Goal: Information Seeking & Learning: Check status

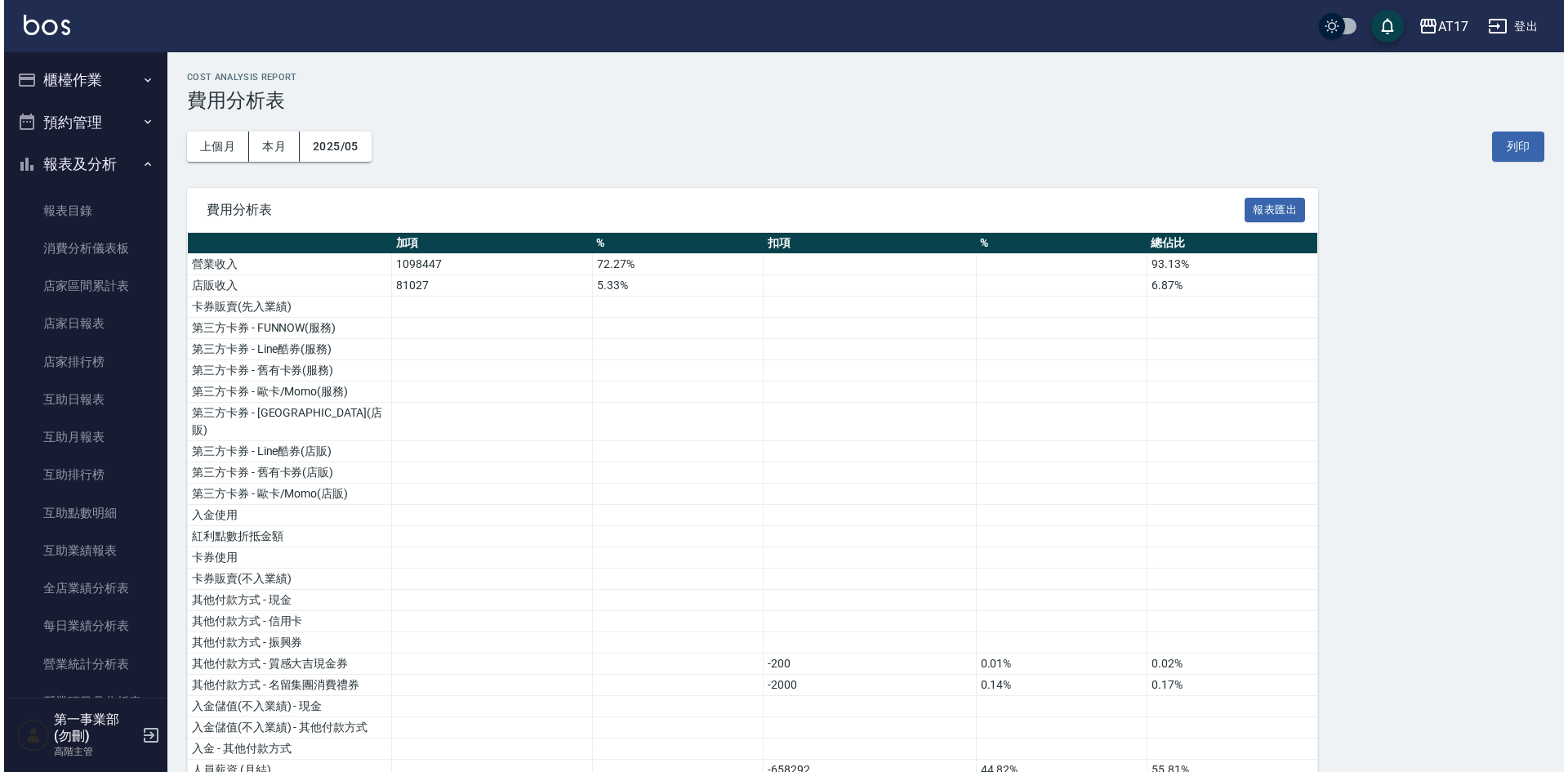
scroll to position [817, 0]
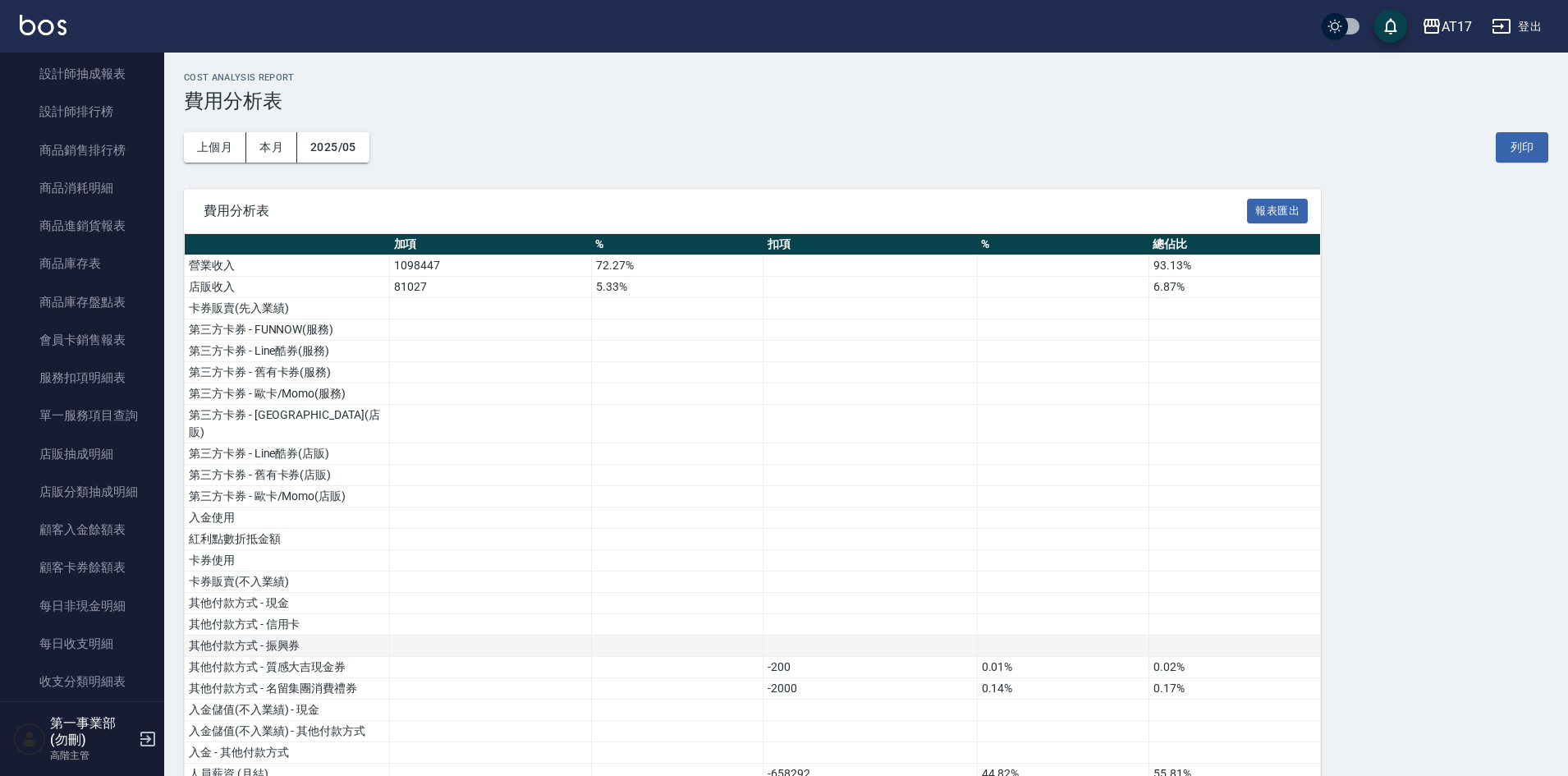
click at [1135, 636] on td at bounding box center [1063, 646] width 171 height 21
click at [856, 119] on div "上個月 本月 2025/05 列印" at bounding box center [867, 147] width 1365 height 70
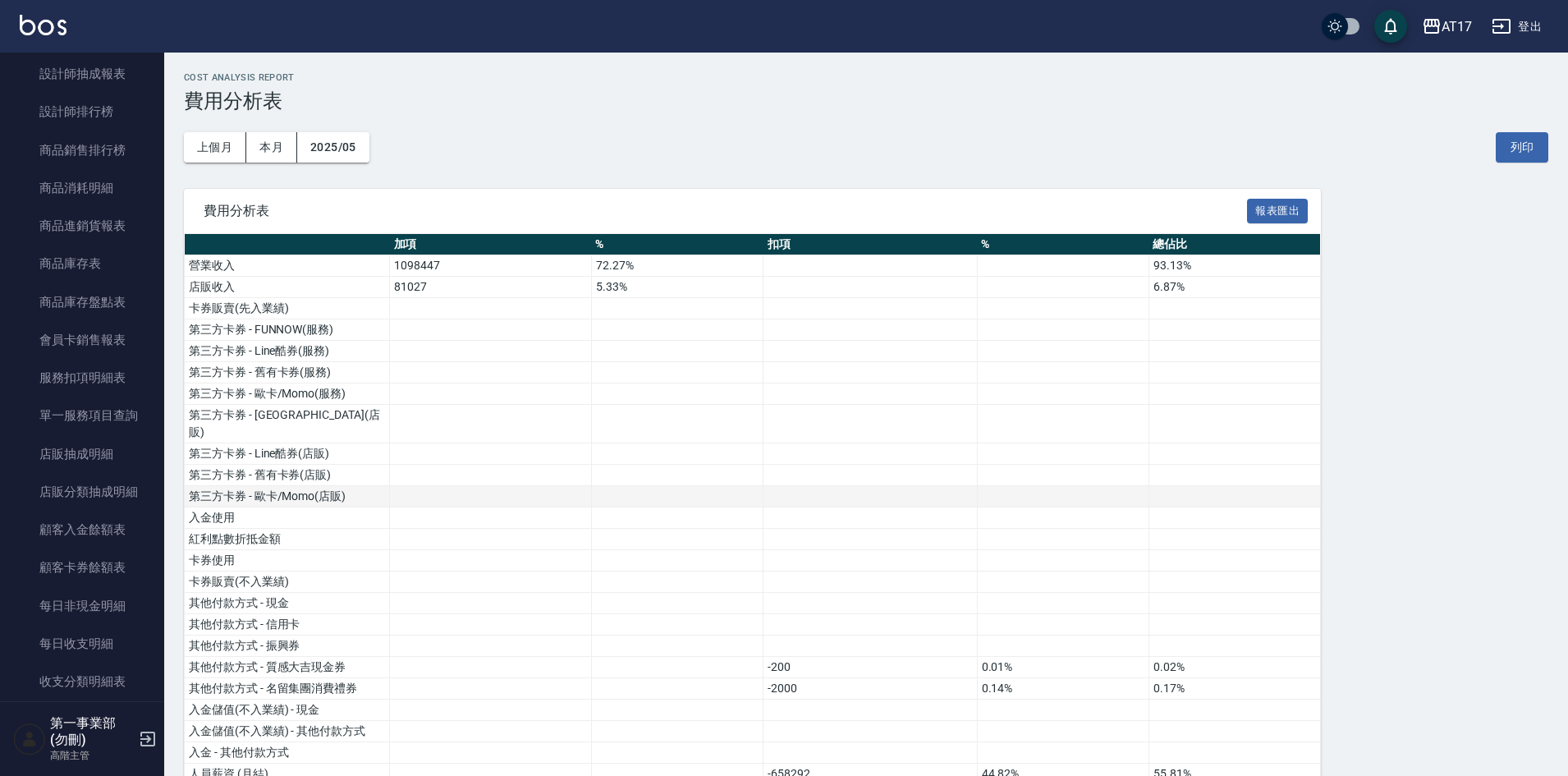
click at [959, 486] on td at bounding box center [870, 496] width 214 height 21
click at [613, 152] on div "上個月 本月 2025/05 列印" at bounding box center [867, 147] width 1365 height 70
click at [951, 115] on div "上個月 本月 2025/05 列印" at bounding box center [867, 147] width 1365 height 70
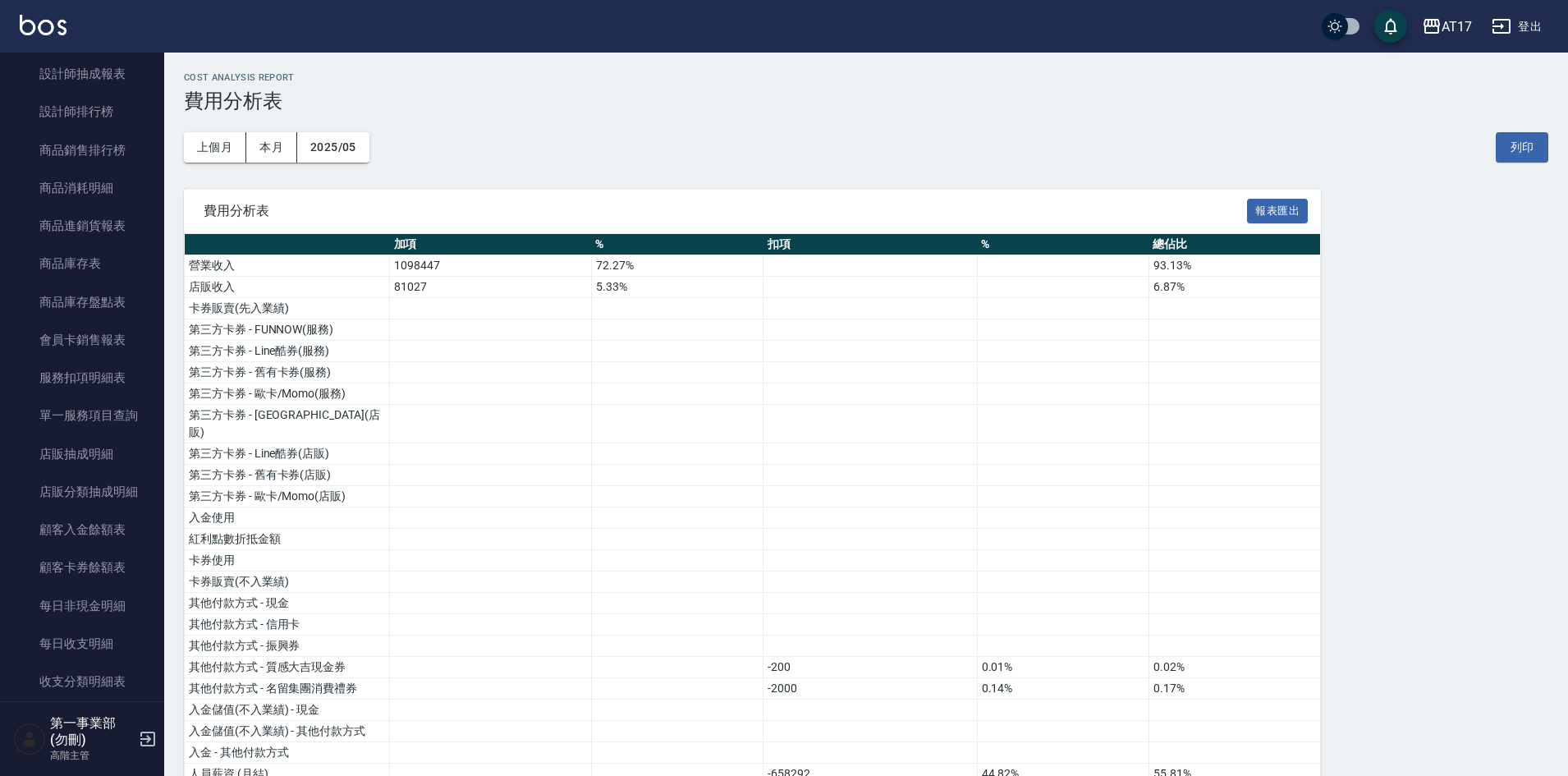
click at [976, 105] on h3 "費用分析表" at bounding box center [867, 100] width 1365 height 23
click at [1448, 35] on div "AT17" at bounding box center [1457, 27] width 31 height 21
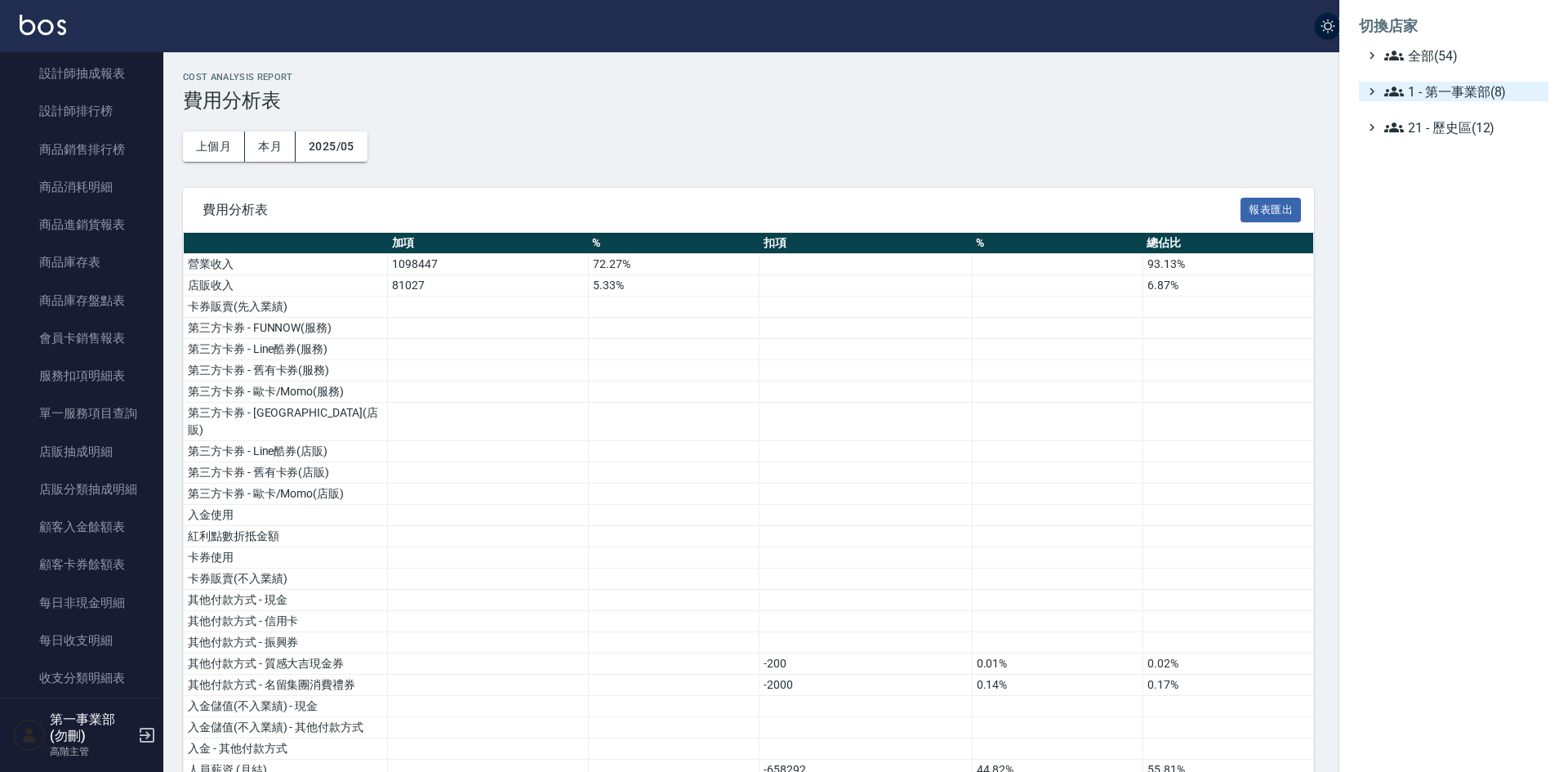
click at [1472, 86] on span "1 - 第一事業部(8)" at bounding box center [1463, 92] width 157 height 20
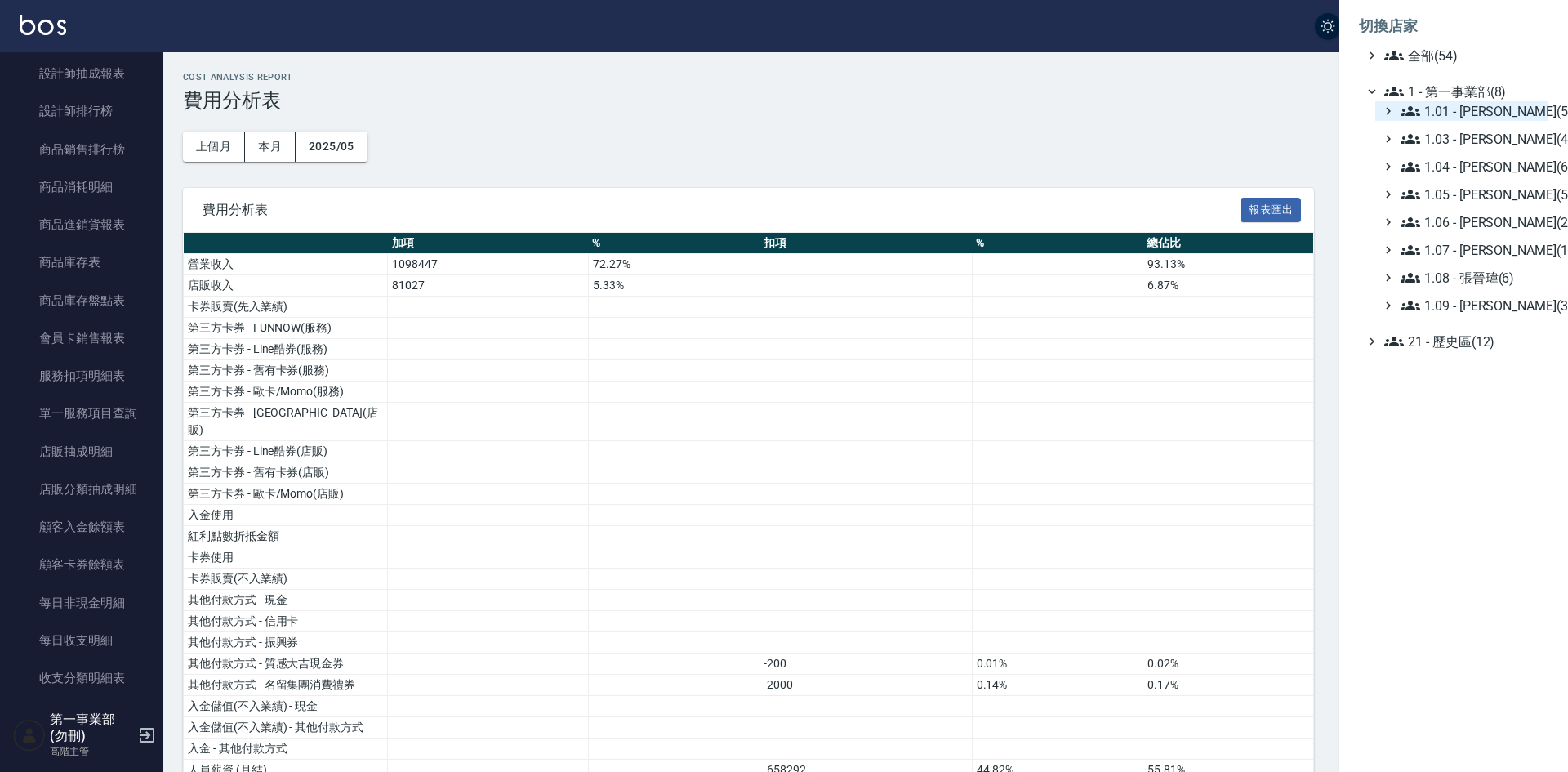
click at [1497, 109] on span "1.01 - [PERSON_NAME](5)" at bounding box center [1471, 111] width 142 height 20
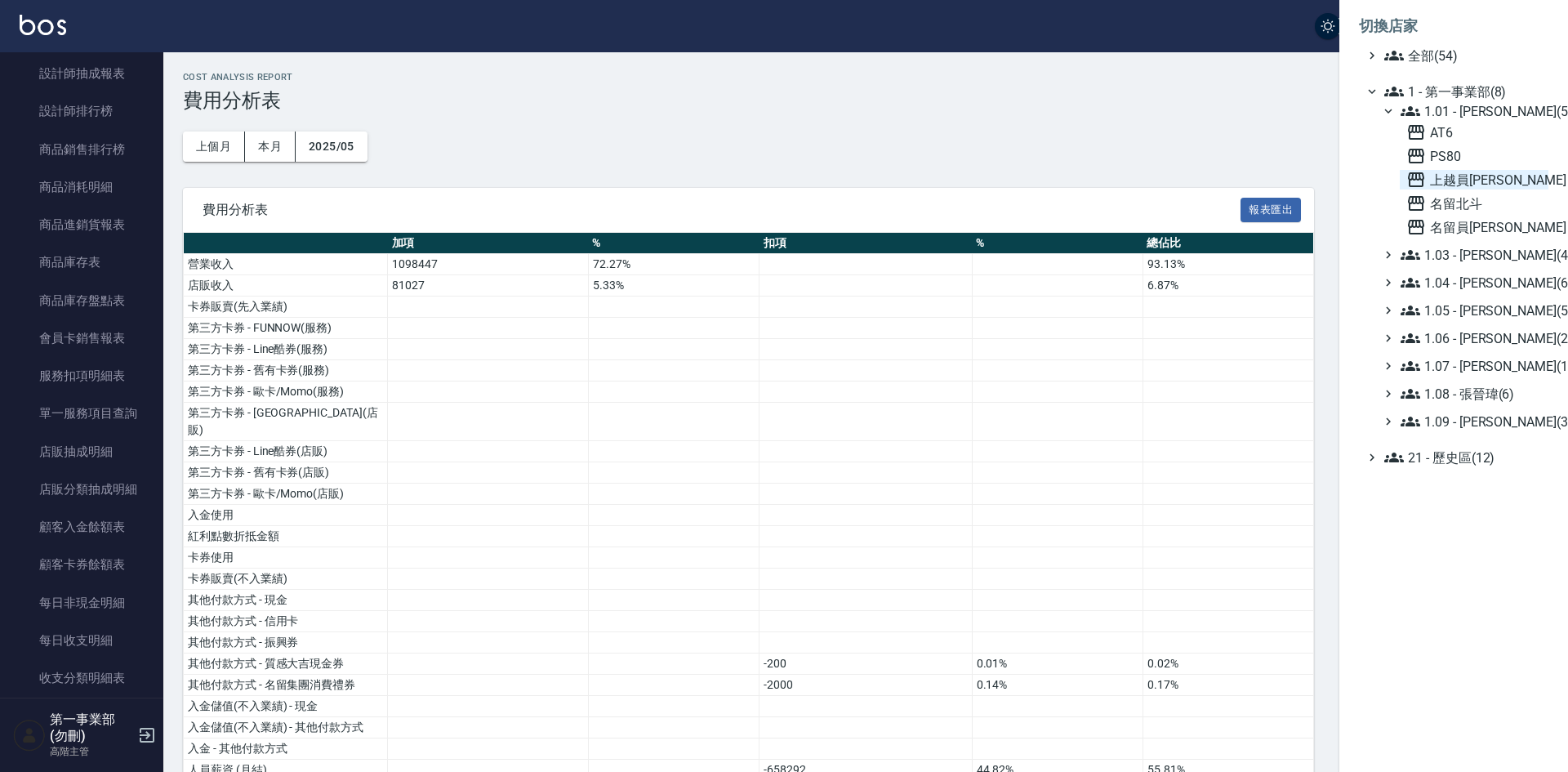
click at [1457, 184] on span "上越員[PERSON_NAME]" at bounding box center [1474, 180] width 136 height 20
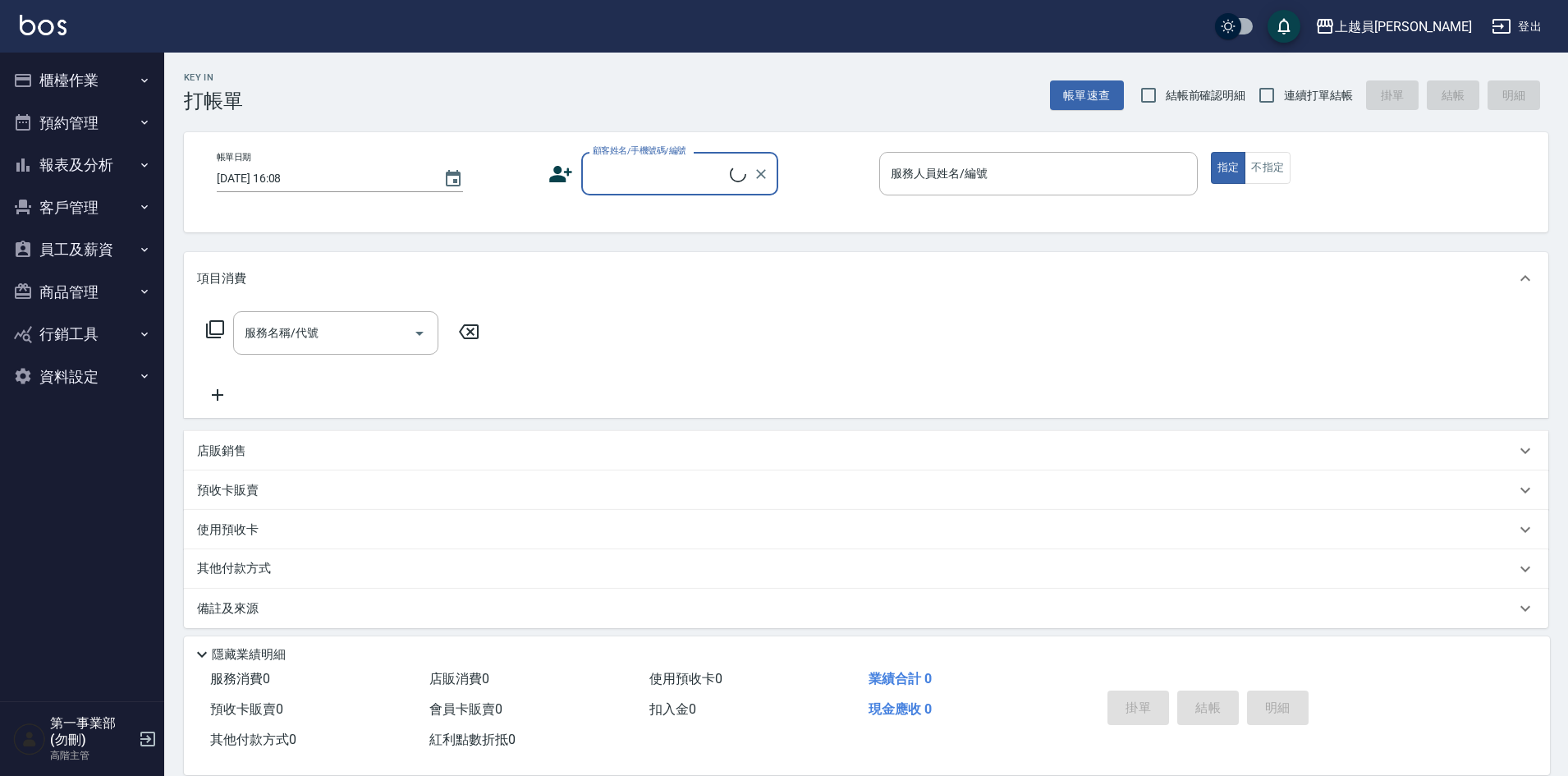
click at [96, 166] on button "報表及分析" at bounding box center [83, 164] width 151 height 43
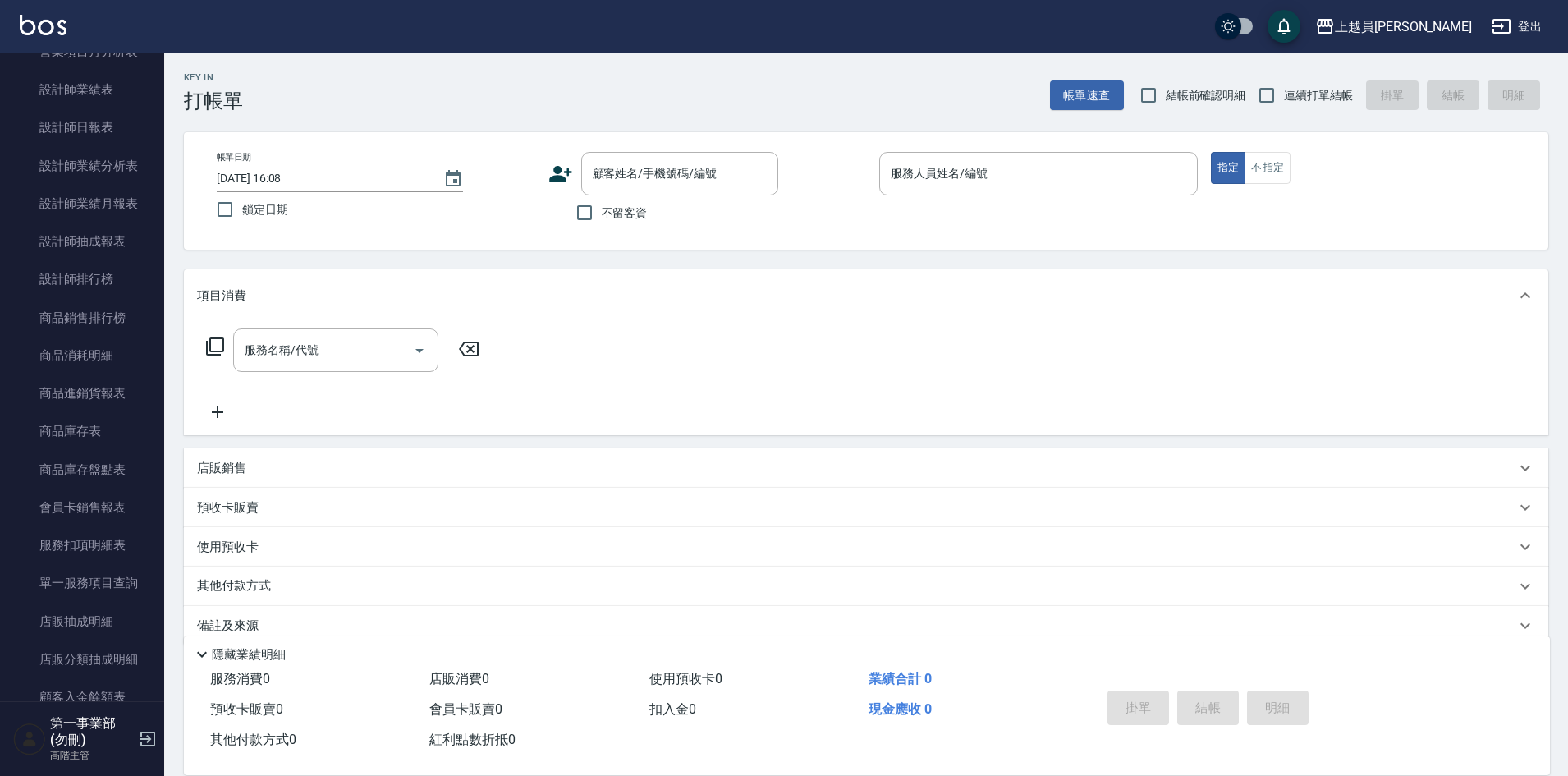
scroll to position [657, 0]
click at [118, 128] on link "設計師日報表" at bounding box center [83, 124] width 151 height 38
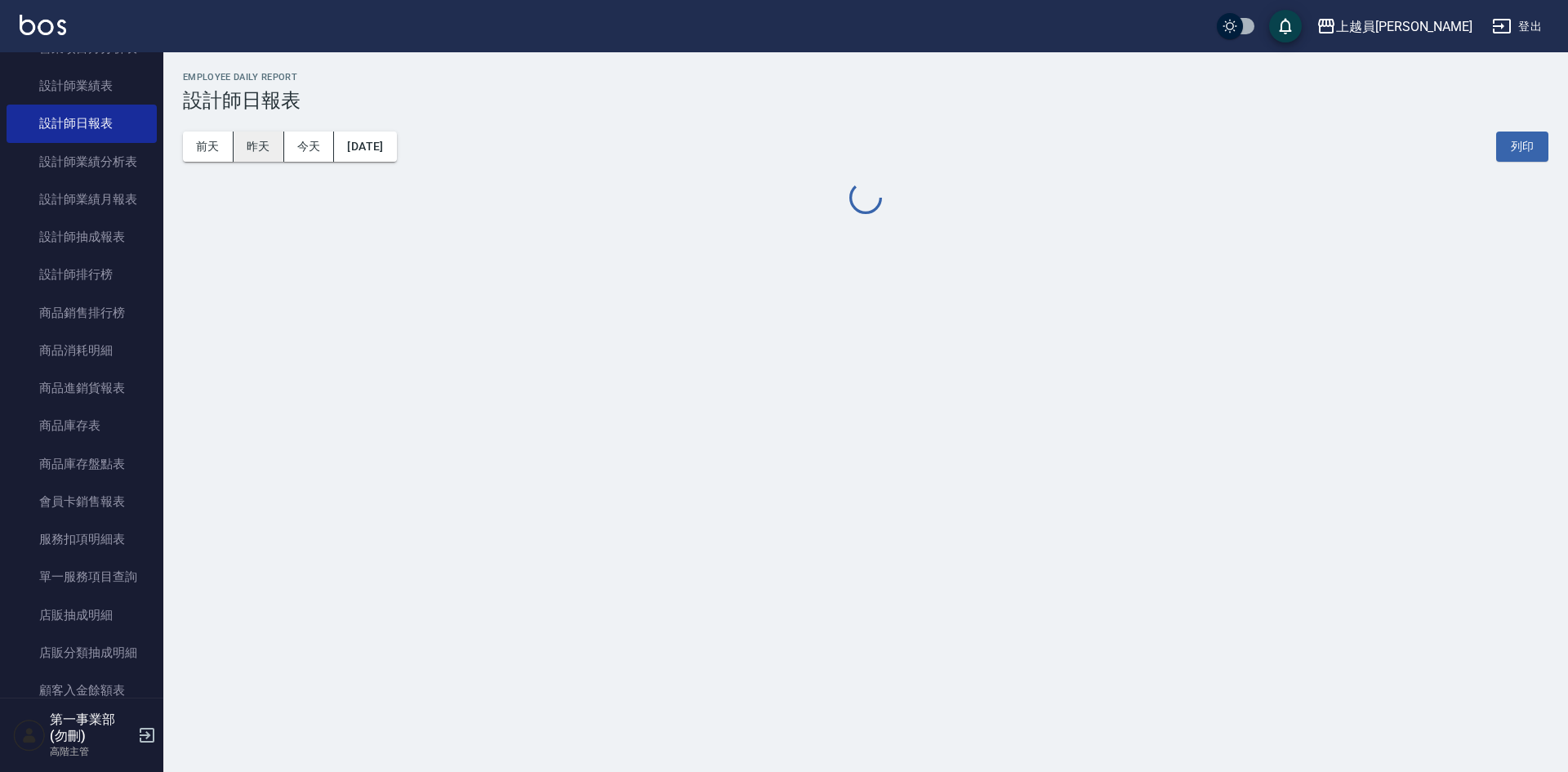
click at [259, 151] on button "昨天" at bounding box center [258, 146] width 50 height 31
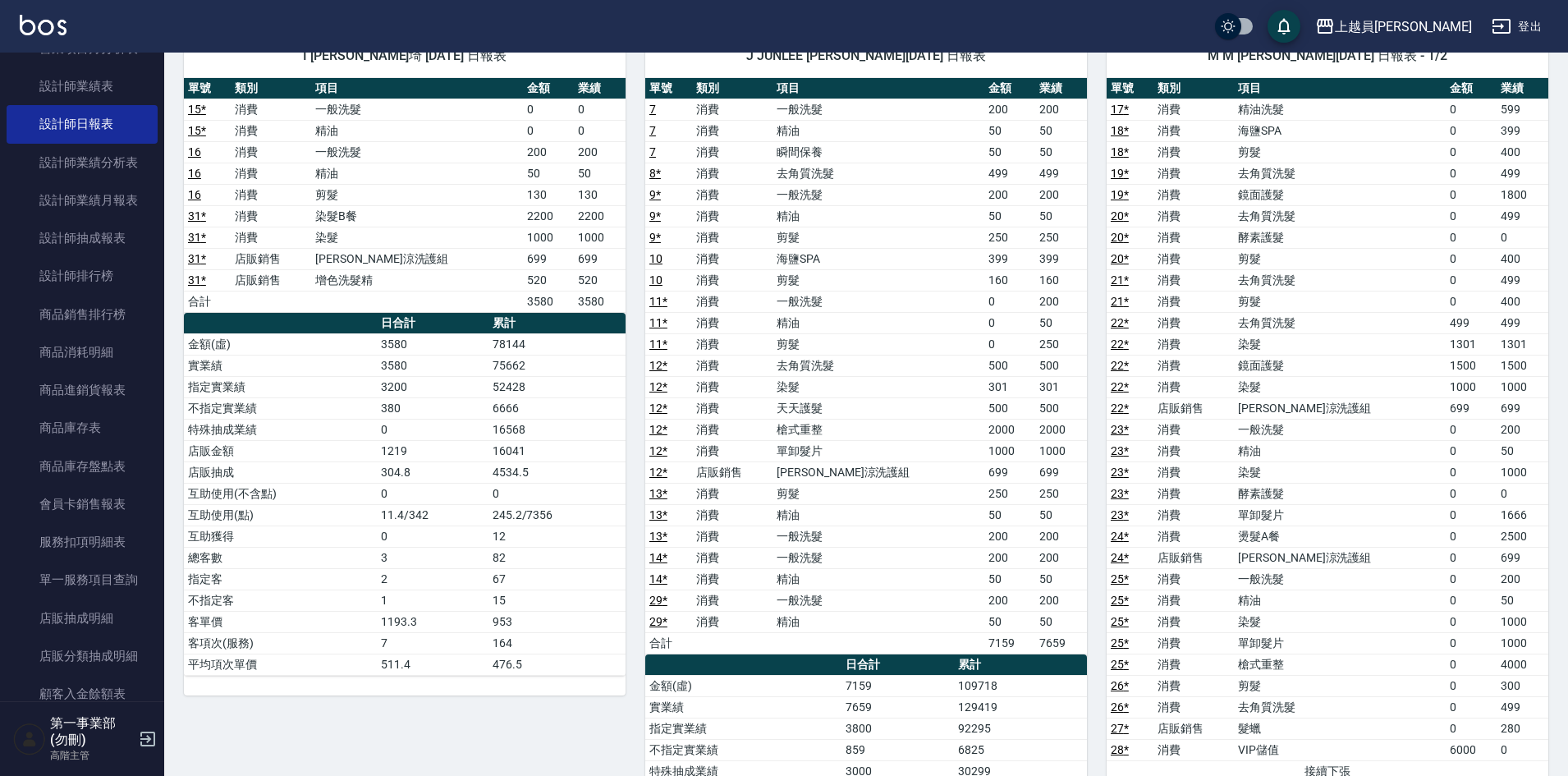
scroll to position [83, 0]
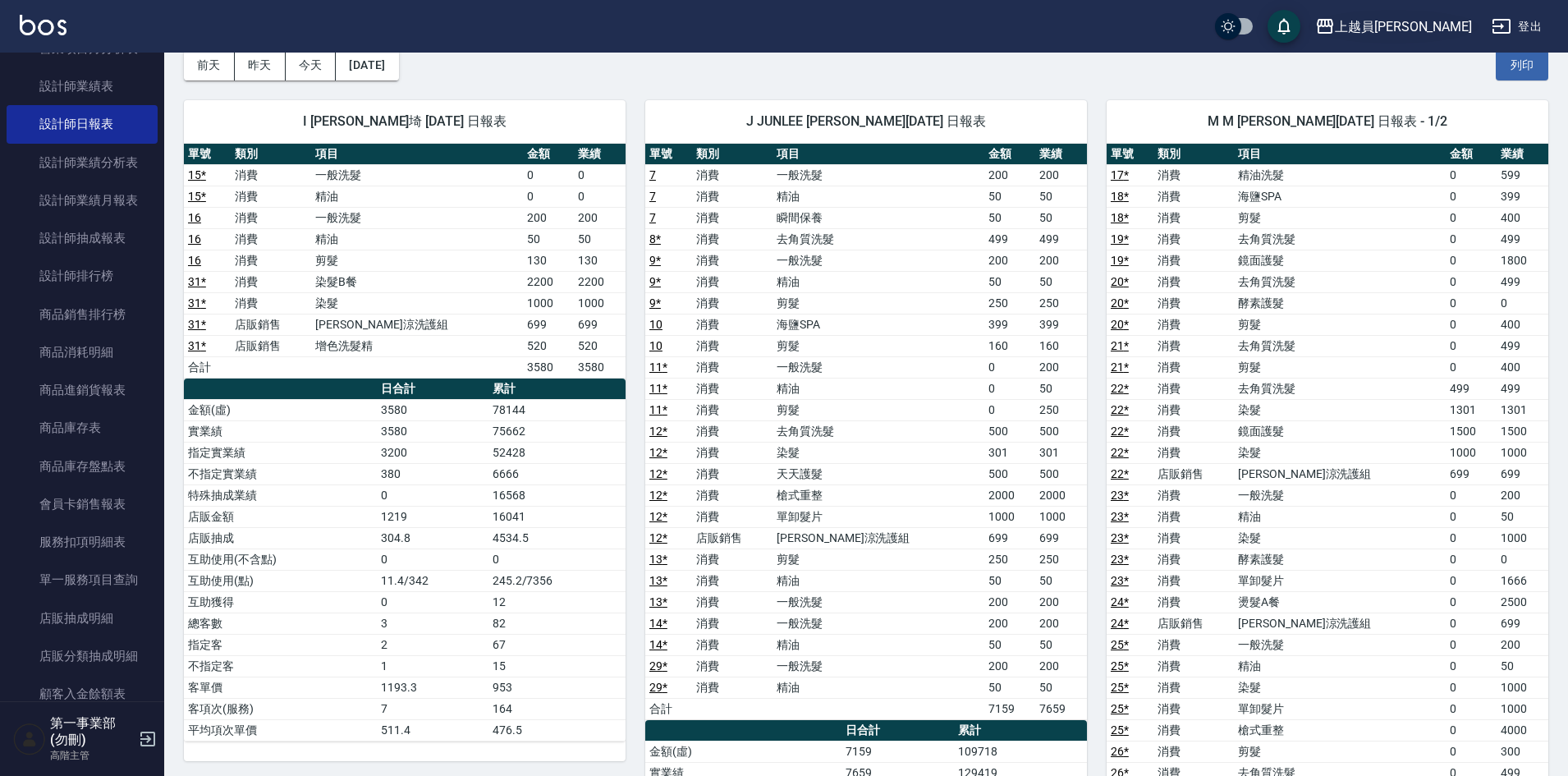
click at [1453, 26] on div "上越員[PERSON_NAME]" at bounding box center [1404, 27] width 137 height 21
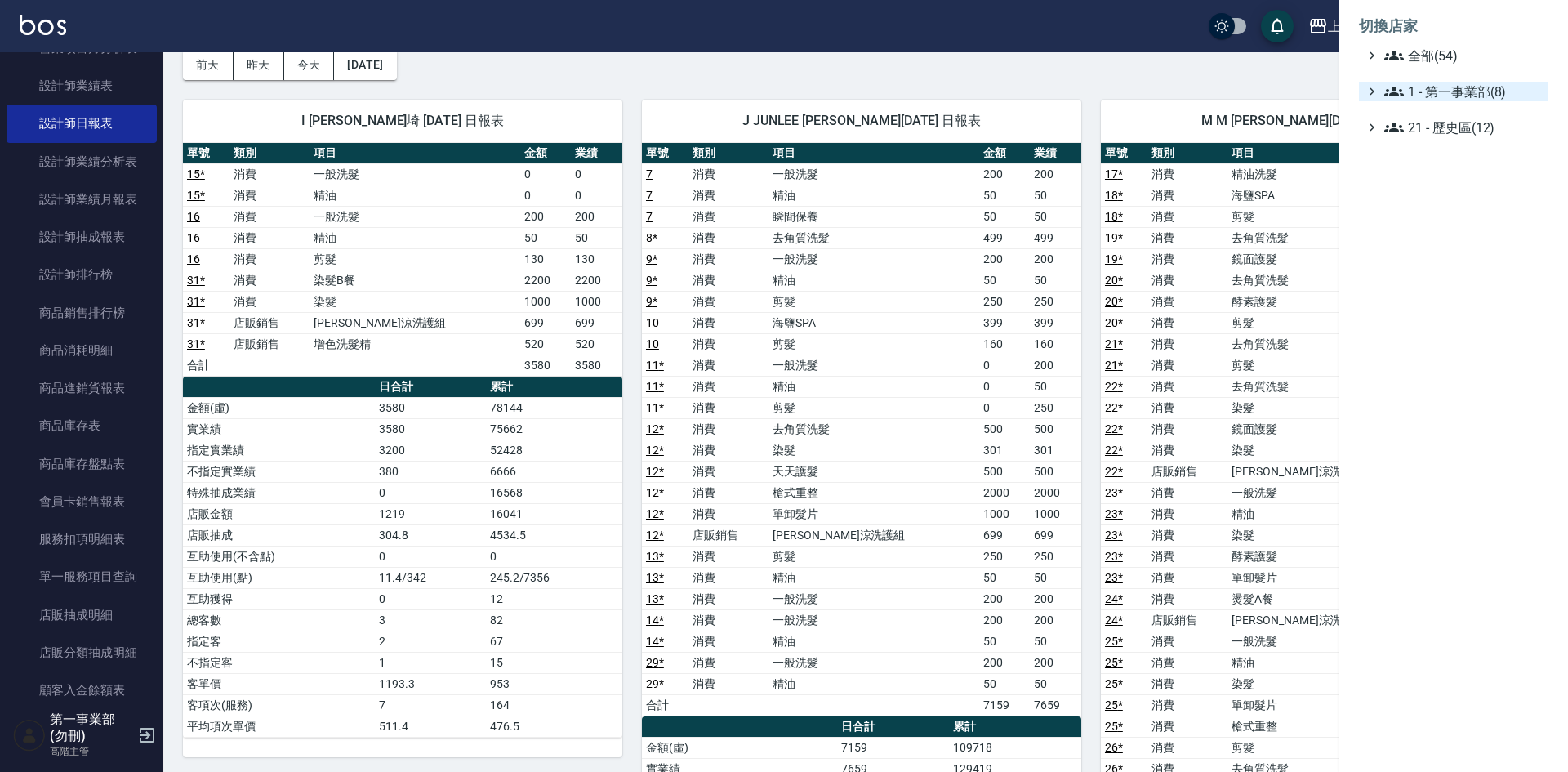
click at [1483, 92] on span "1 - 第一事業部(8)" at bounding box center [1463, 92] width 157 height 20
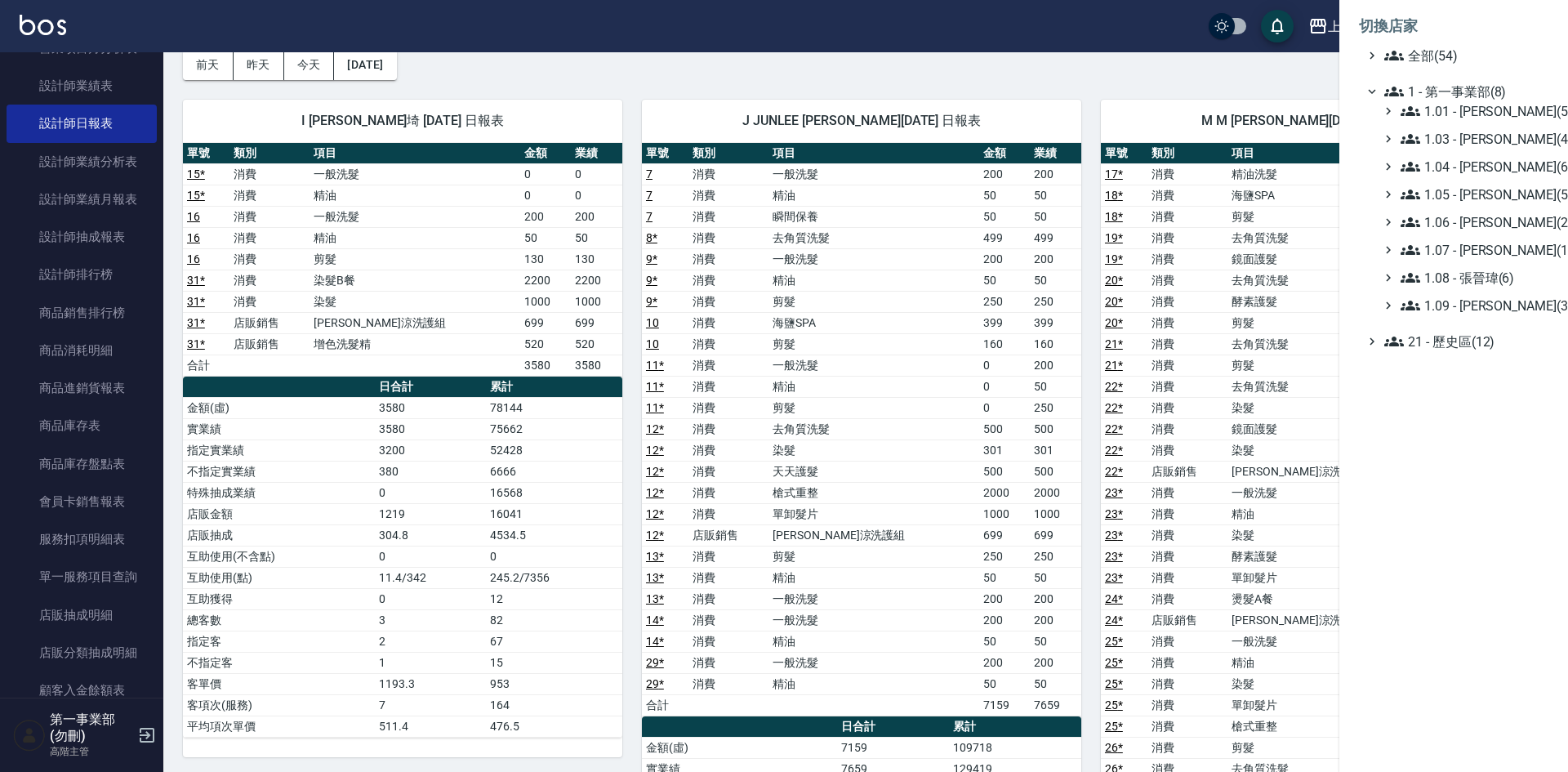
click at [873, 278] on div at bounding box center [784, 386] width 1568 height 772
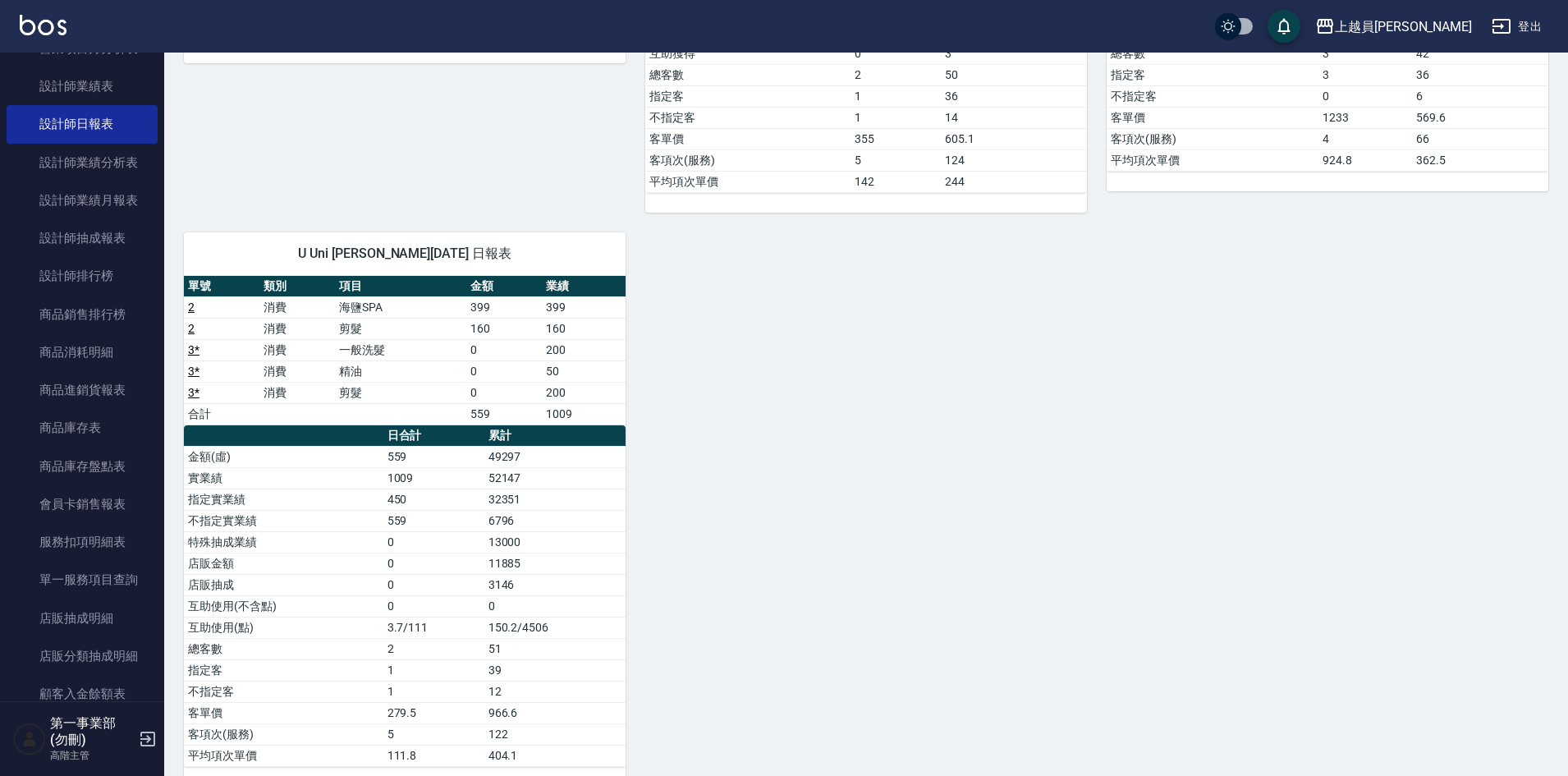
scroll to position [1576, 0]
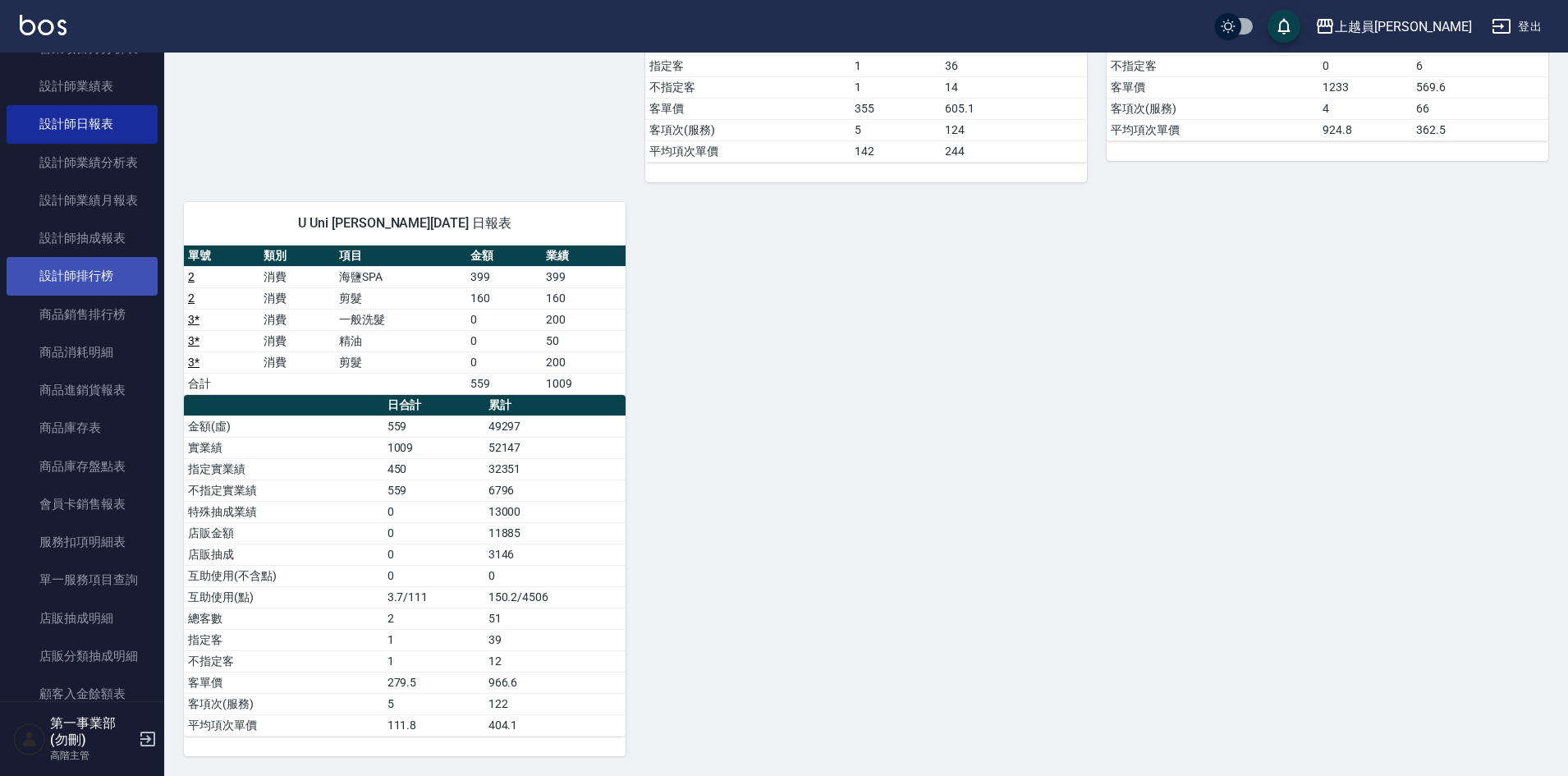
click at [93, 280] on link "設計師排行榜" at bounding box center [83, 276] width 151 height 38
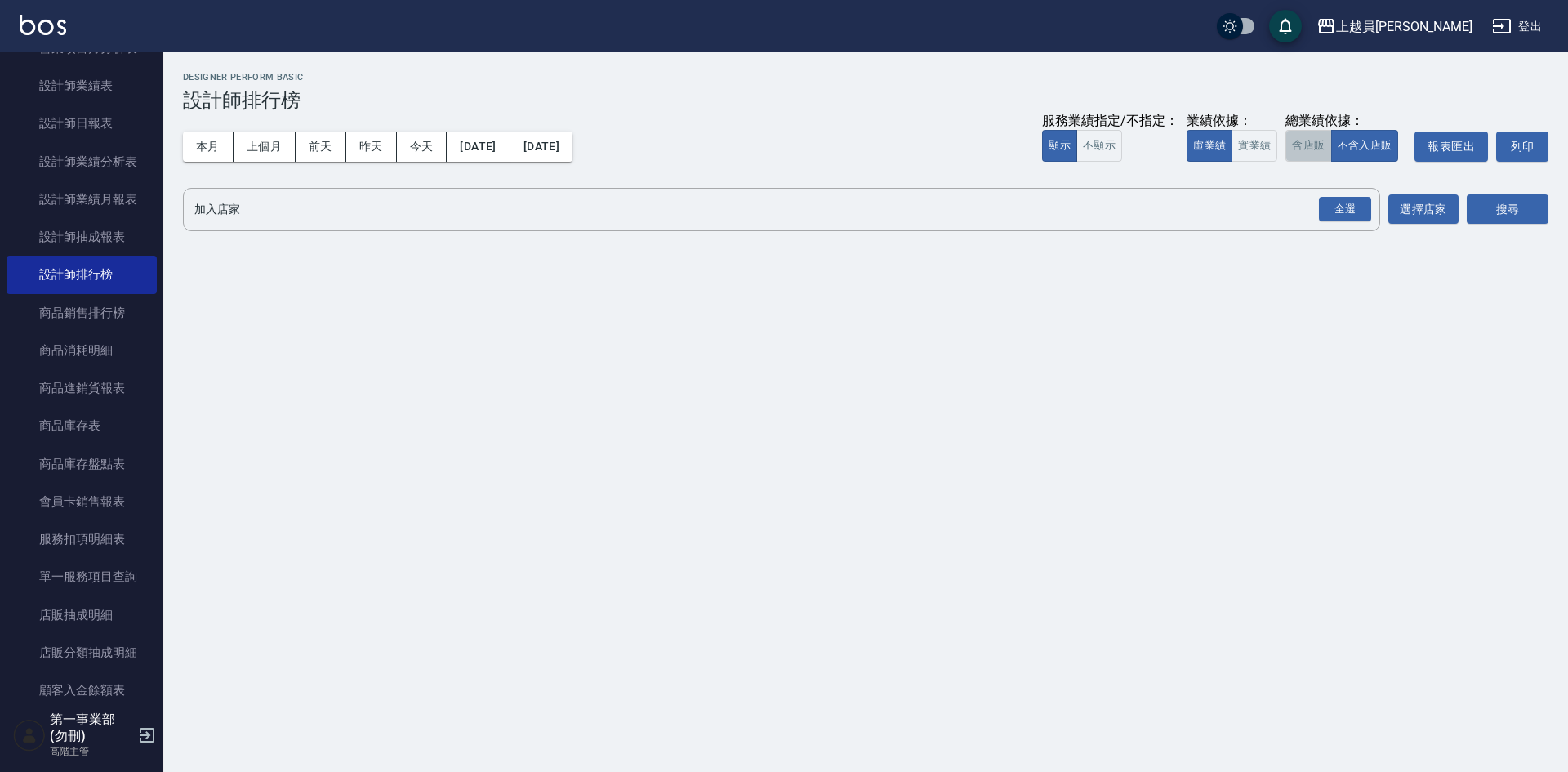
click at [1306, 146] on button "含店販" at bounding box center [1309, 145] width 46 height 32
click at [1345, 203] on div "全選" at bounding box center [1345, 210] width 52 height 26
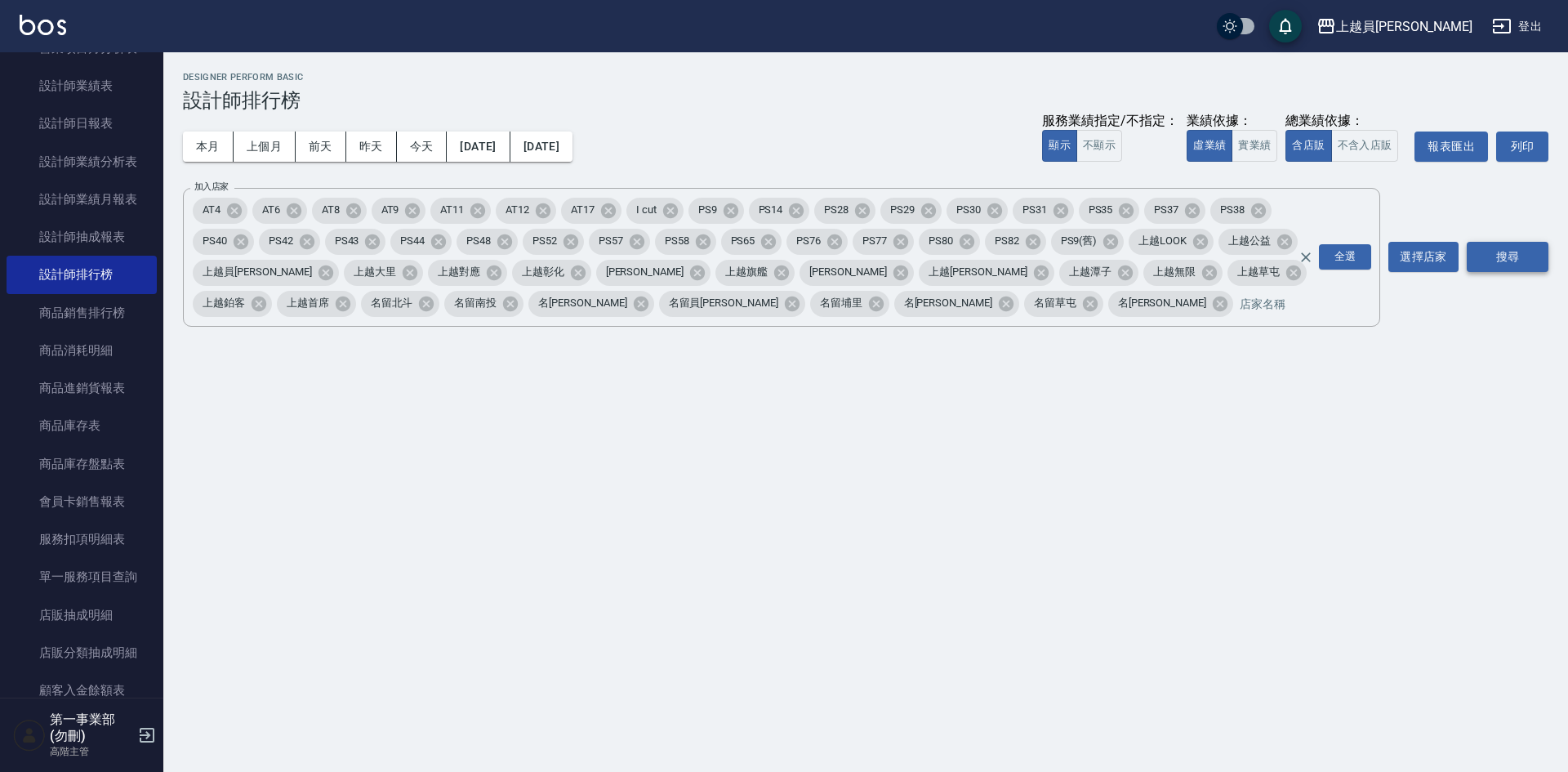
click at [1512, 252] on button "搜尋" at bounding box center [1508, 256] width 82 height 31
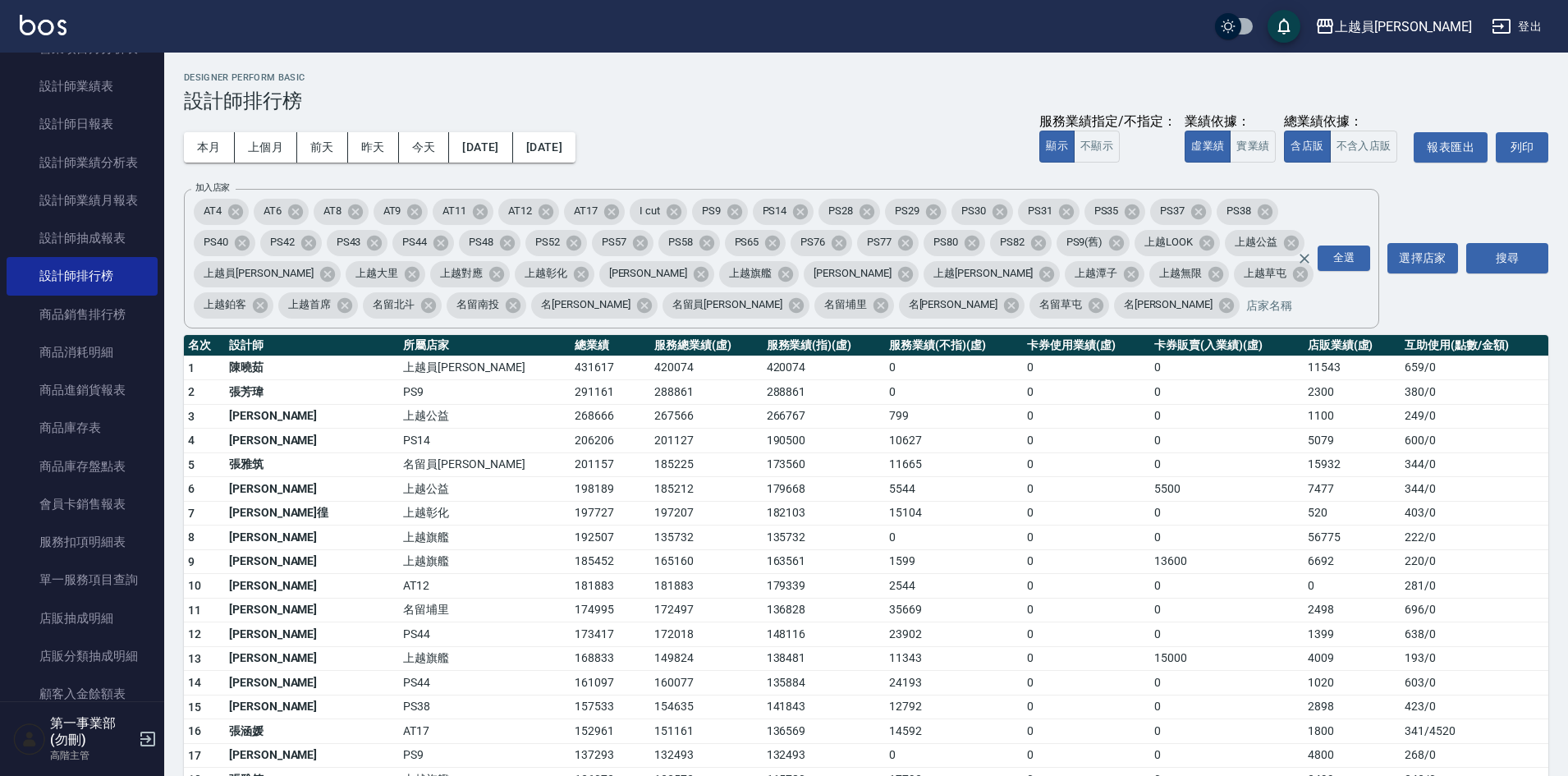
scroll to position [675, 0]
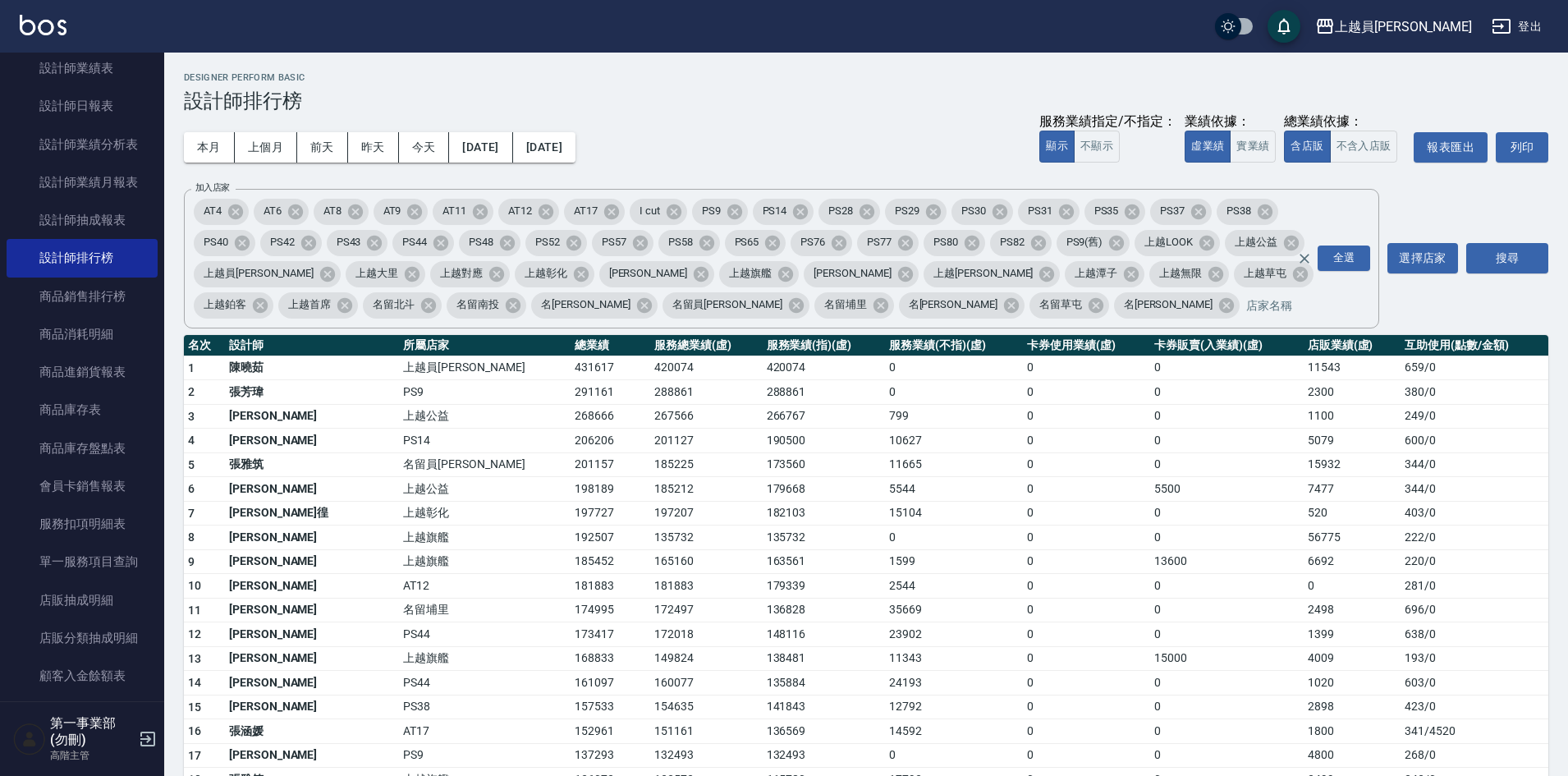
click at [783, 492] on td "179668" at bounding box center [825, 488] width 123 height 25
click at [1438, 17] on div "上越員[PERSON_NAME]" at bounding box center [1404, 27] width 137 height 21
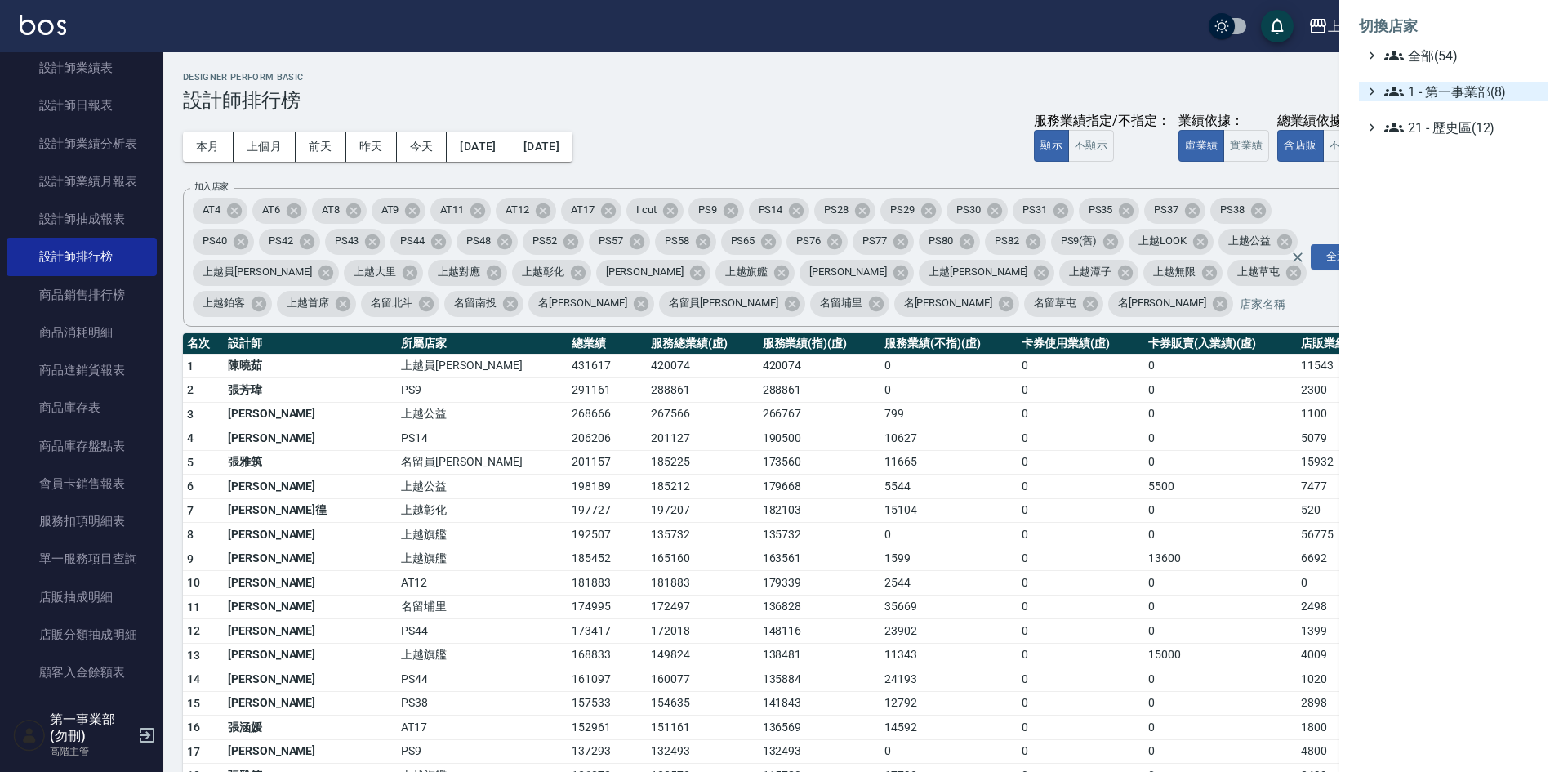
click at [1474, 98] on span "1 - 第一事業部(8)" at bounding box center [1463, 92] width 157 height 20
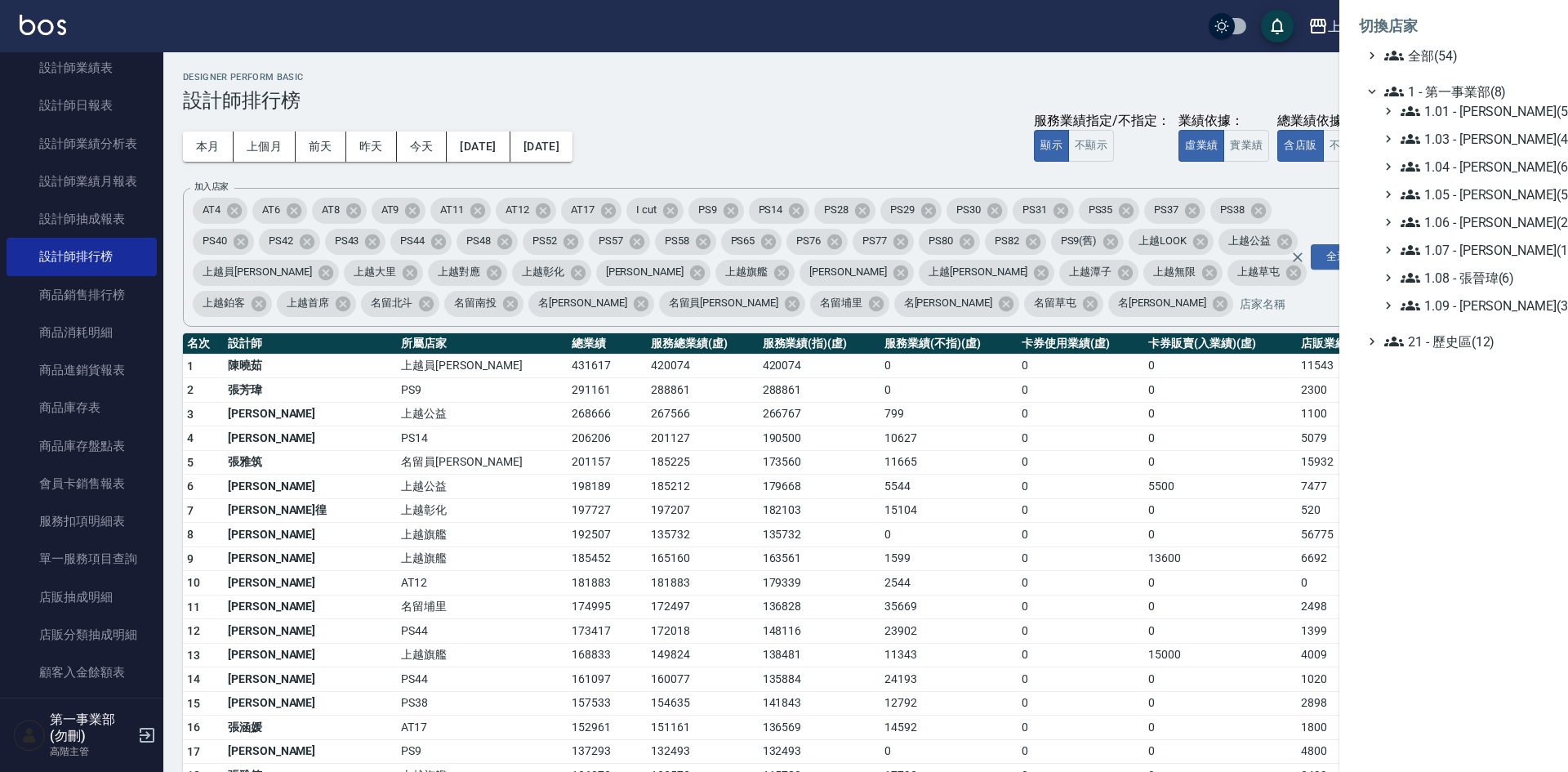
click at [861, 517] on div at bounding box center [784, 386] width 1568 height 772
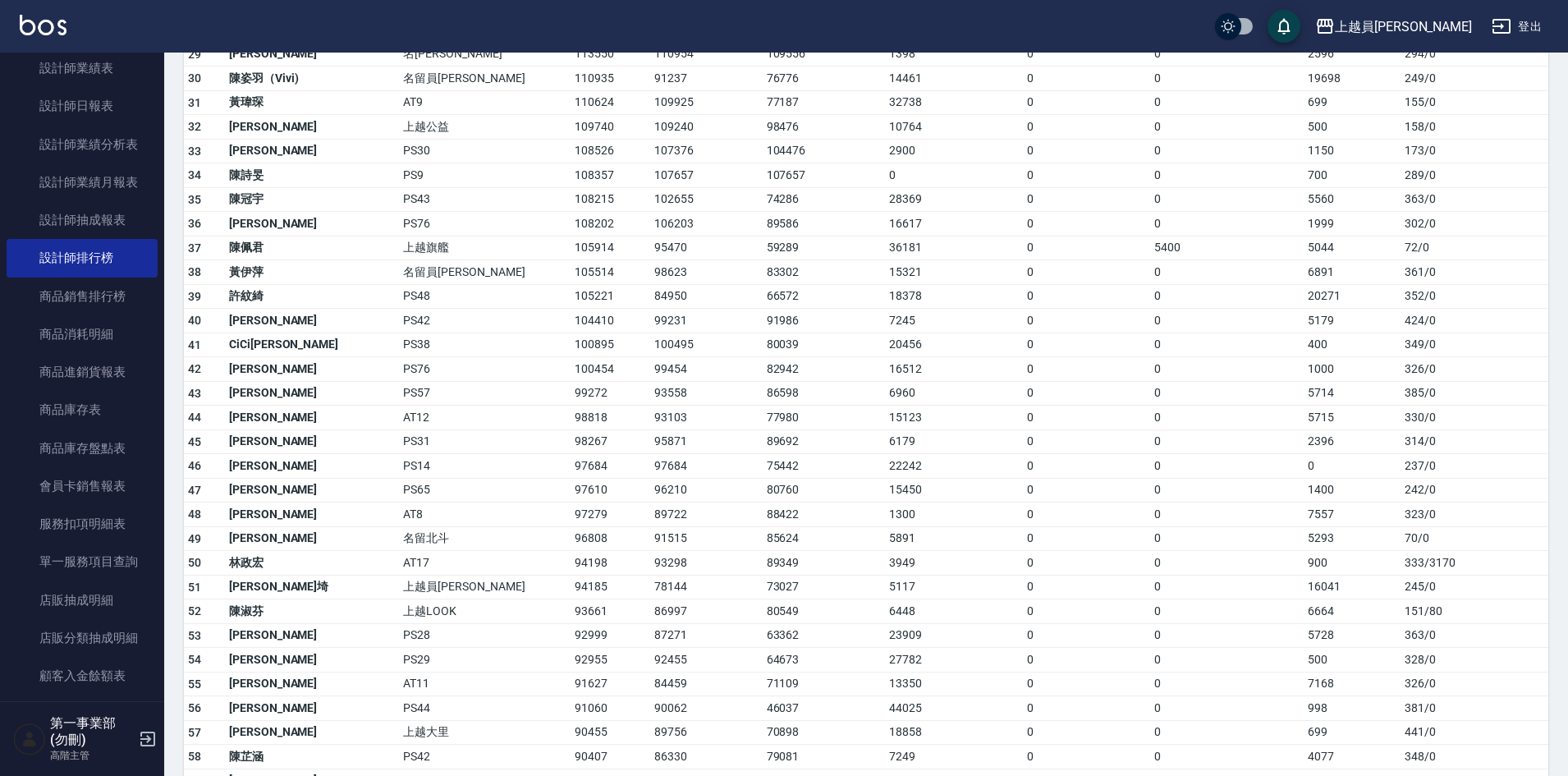
scroll to position [985, 0]
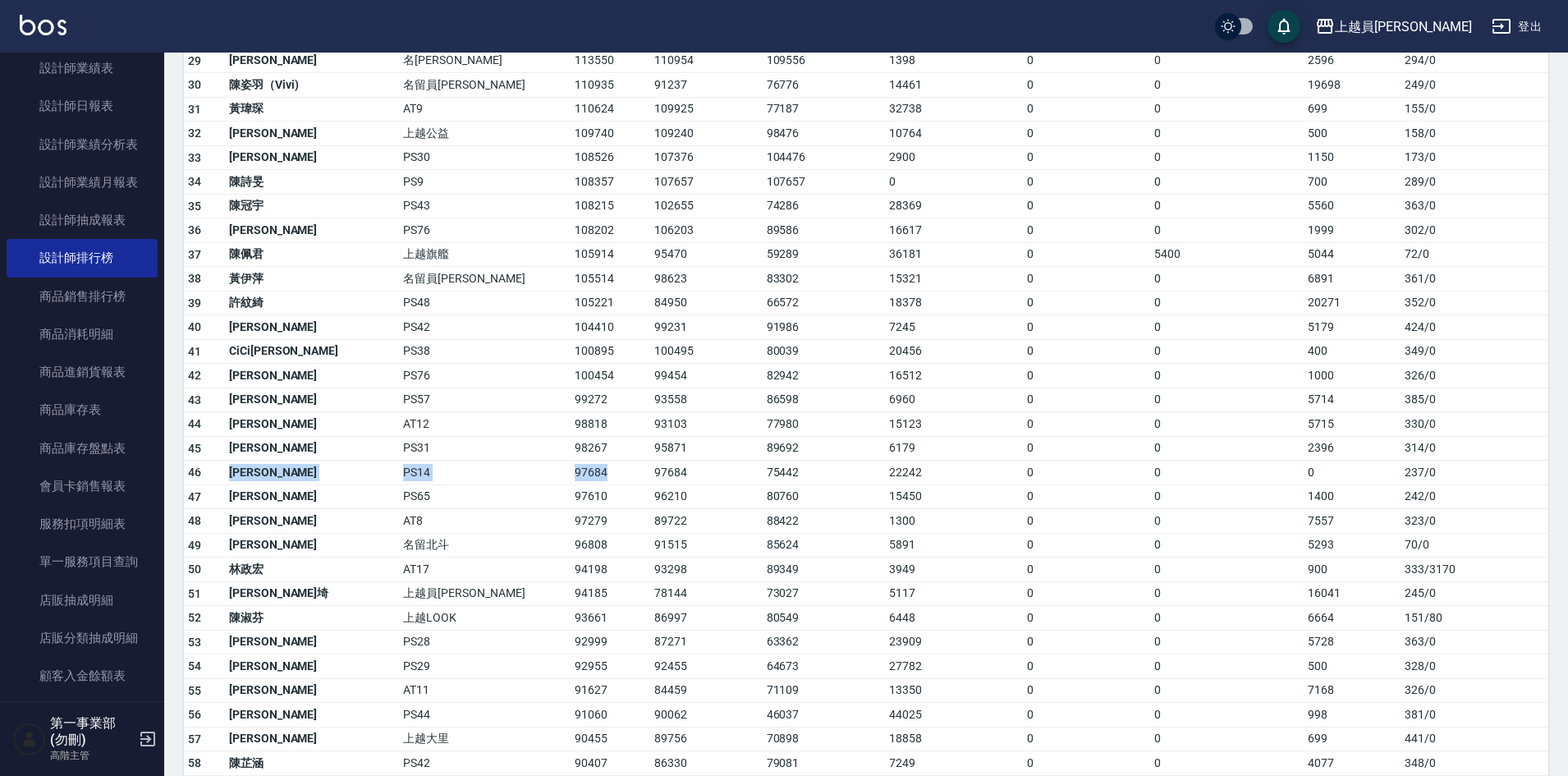
drag, startPoint x: 495, startPoint y: 473, endPoint x: 227, endPoint y: 470, distance: 268.0
click at [227, 470] on tr "46 余宜玲 PS14 97684 97684 75442 22242 0 0 0 237 / 0" at bounding box center [867, 473] width 1365 height 25
click at [399, 489] on td "PS65" at bounding box center [485, 496] width 171 height 25
click at [1082, 513] on td "0" at bounding box center [1086, 521] width 127 height 25
click at [934, 406] on td "6960" at bounding box center [954, 400] width 138 height 25
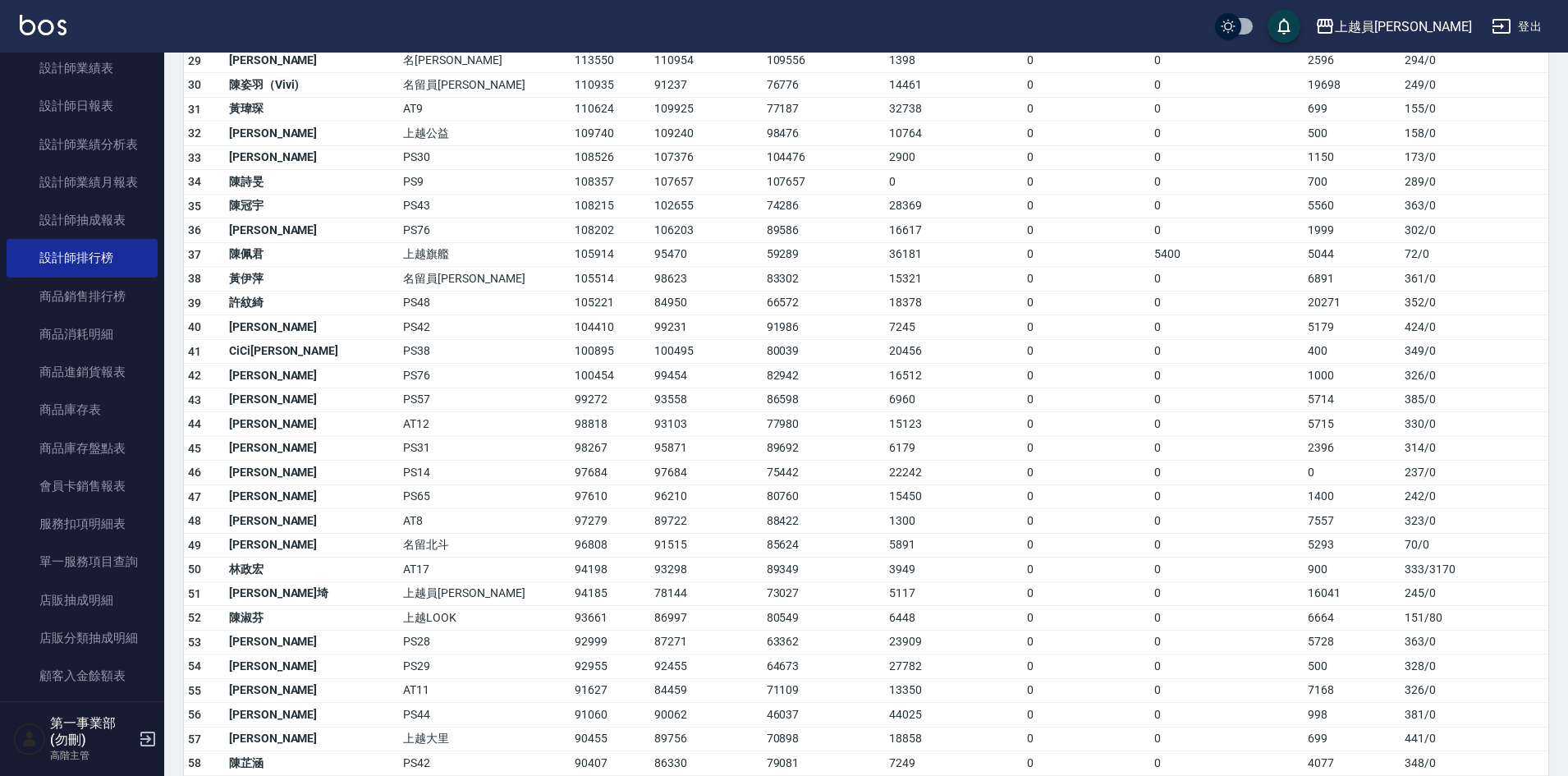
click at [651, 368] on td "99454" at bounding box center [706, 376] width 112 height 25
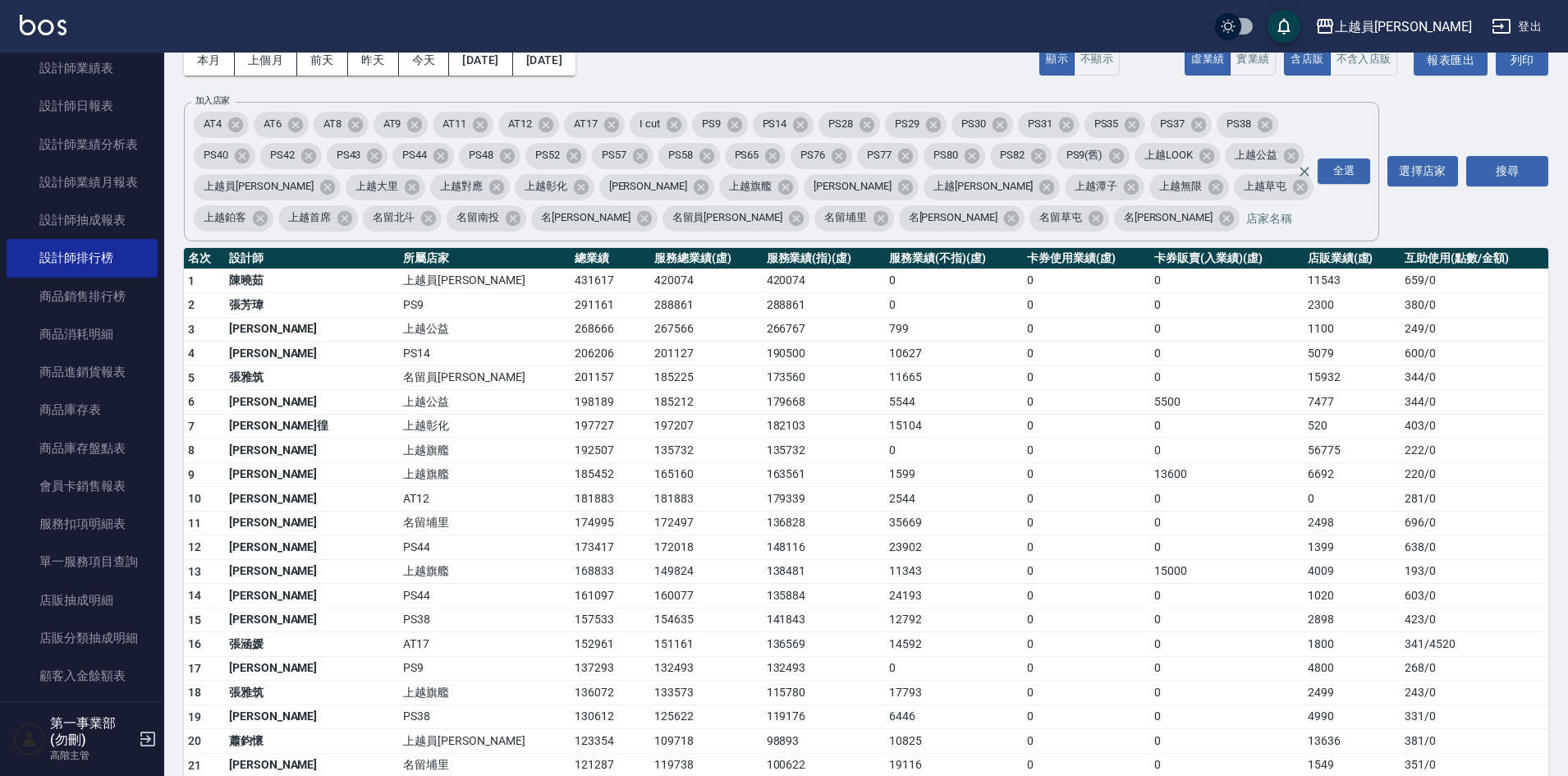
scroll to position [0, 0]
